Goal: Task Accomplishment & Management: Manage account settings

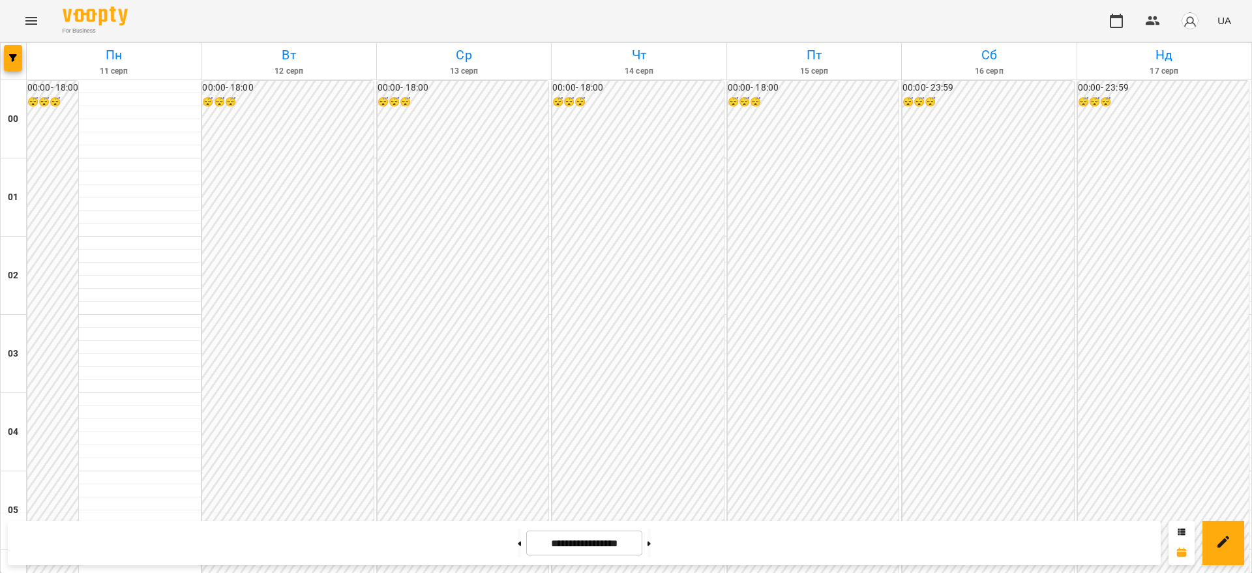
scroll to position [1444, 0]
click at [651, 543] on icon at bounding box center [648, 543] width 3 height 5
type input "**********"
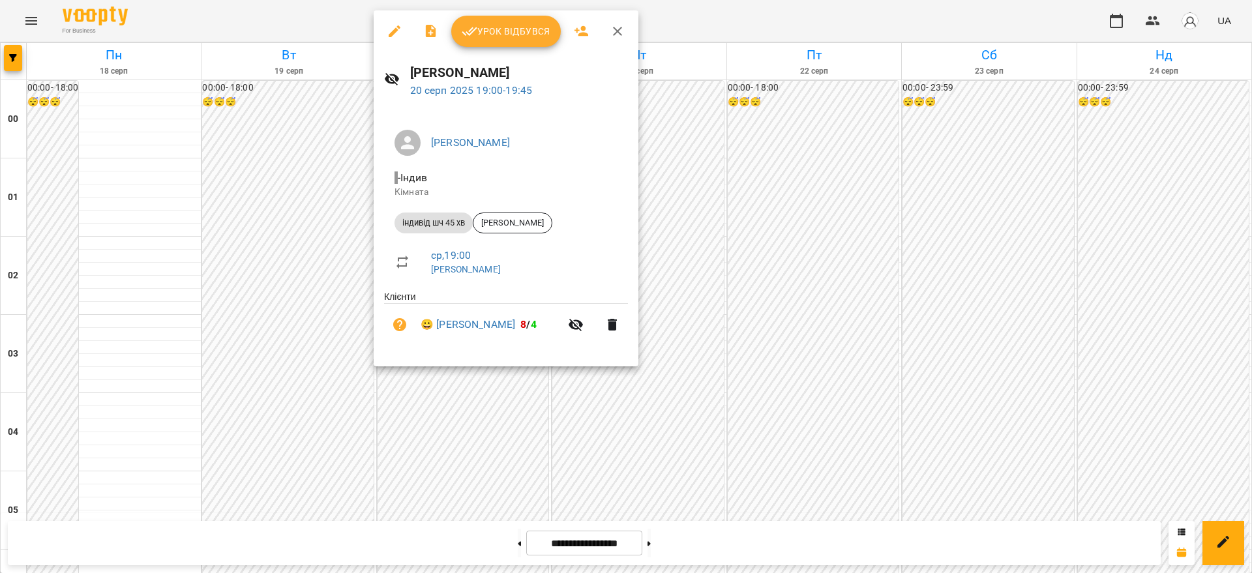
click at [498, 31] on span "Урок відбувся" at bounding box center [506, 31] width 89 height 16
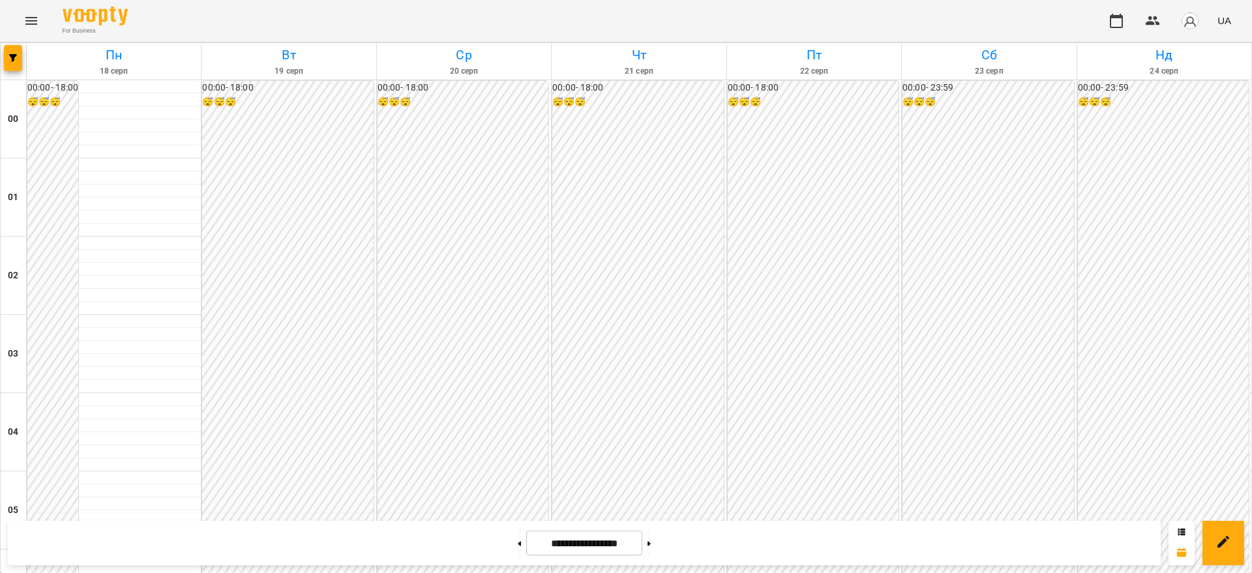
scroll to position [1304, 0]
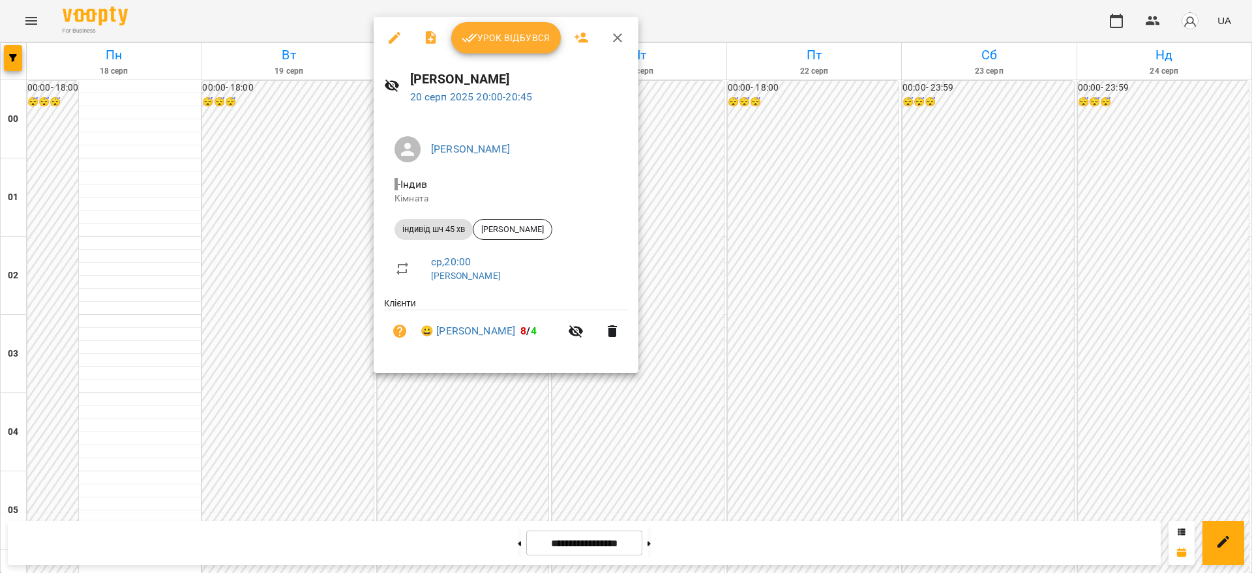
click at [509, 37] on span "Урок відбувся" at bounding box center [506, 38] width 89 height 16
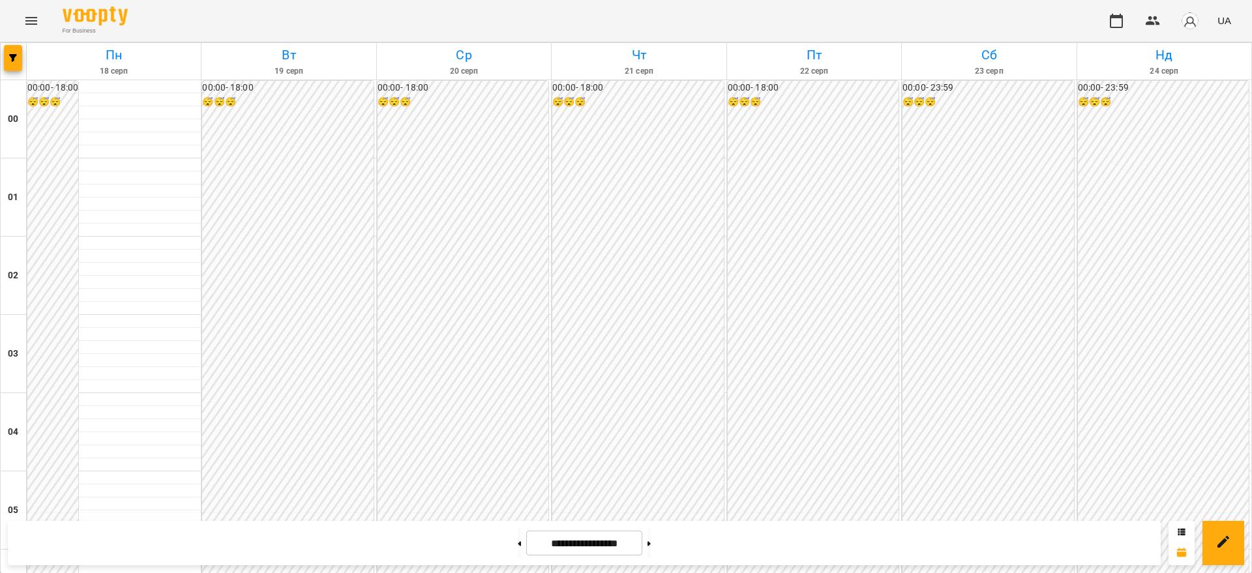
scroll to position [1386, 0]
